Goal: Task Accomplishment & Management: Use online tool/utility

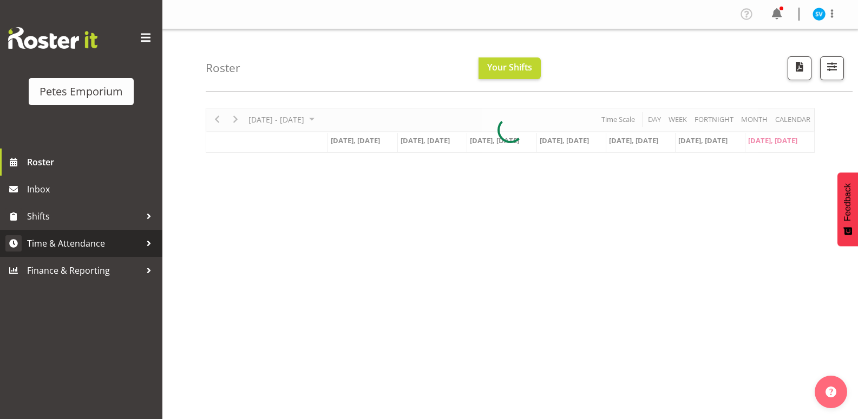
click at [91, 245] on span "Time & Attendance" at bounding box center [84, 243] width 114 height 16
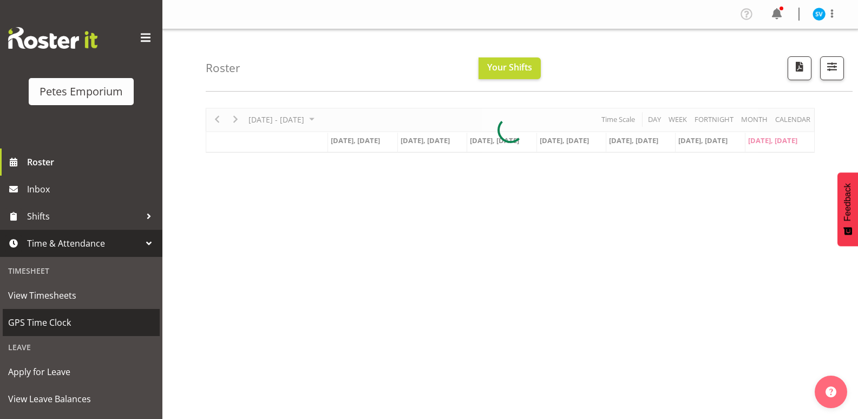
click at [83, 327] on span "GPS Time Clock" at bounding box center [81, 322] width 146 height 16
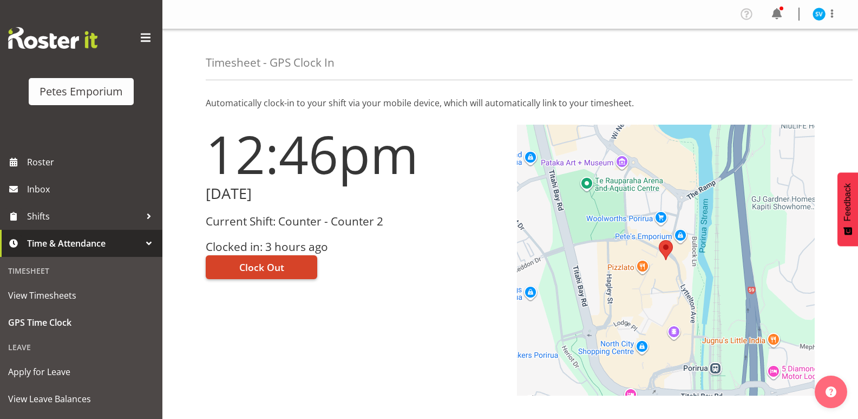
click at [278, 267] on span "Clock Out" at bounding box center [261, 267] width 45 height 14
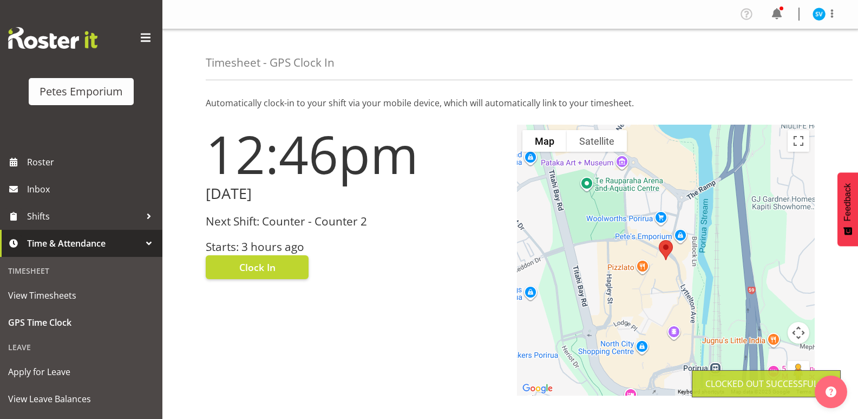
click at [815, 16] on img at bounding box center [819, 14] width 13 height 13
click at [804, 57] on link "Log Out" at bounding box center [787, 56] width 104 height 19
